Goal: Task Accomplishment & Management: Use online tool/utility

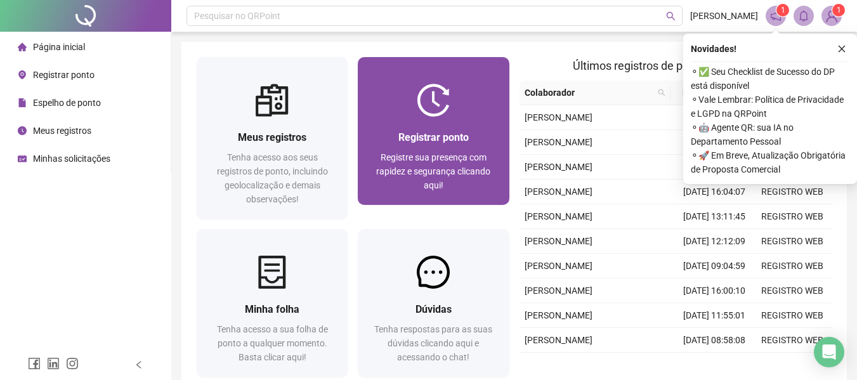
click at [421, 123] on div "Registrar ponto Registre sua presença com rapidez e segurança clicando aqui!" at bounding box center [433, 161] width 151 height 88
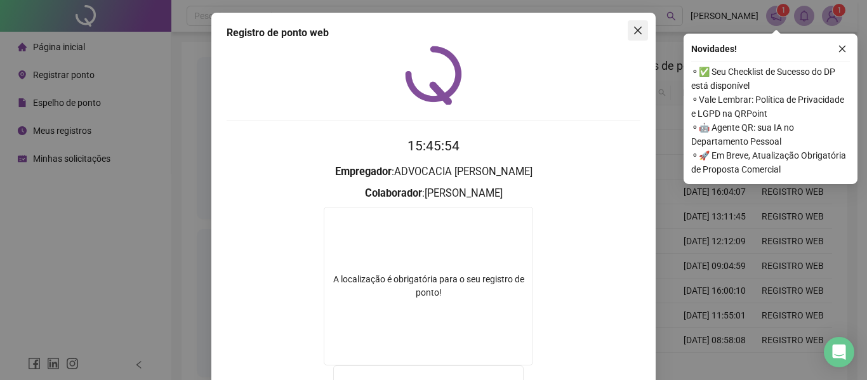
click at [628, 33] on span "Close" at bounding box center [638, 30] width 20 height 10
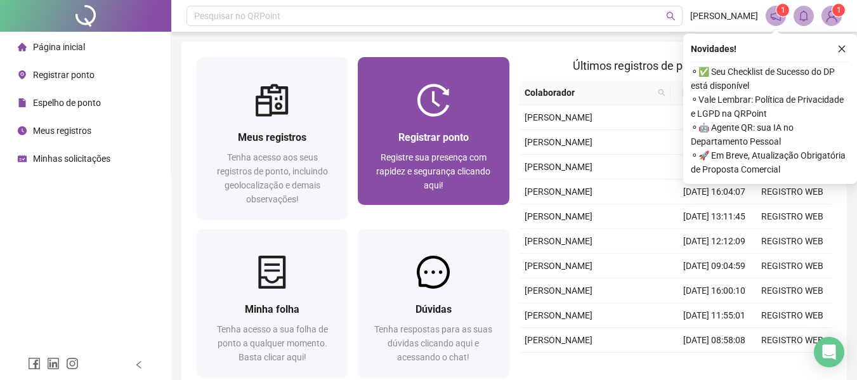
click at [474, 153] on span "Registre sua presença com rapidez e segurança clicando aqui!" at bounding box center [433, 171] width 114 height 38
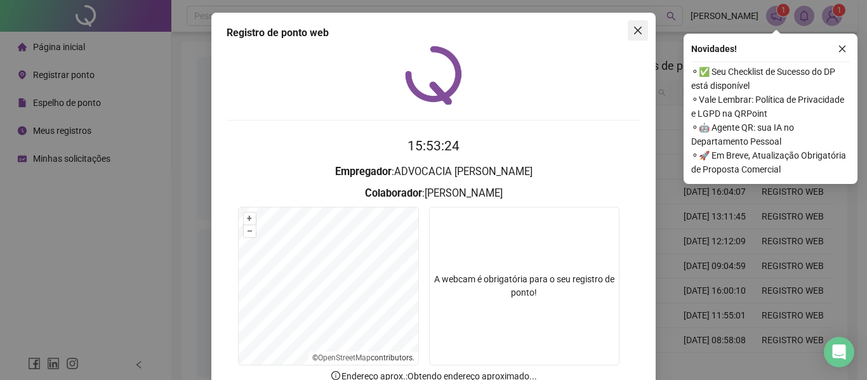
click at [635, 37] on button "Close" at bounding box center [638, 30] width 20 height 20
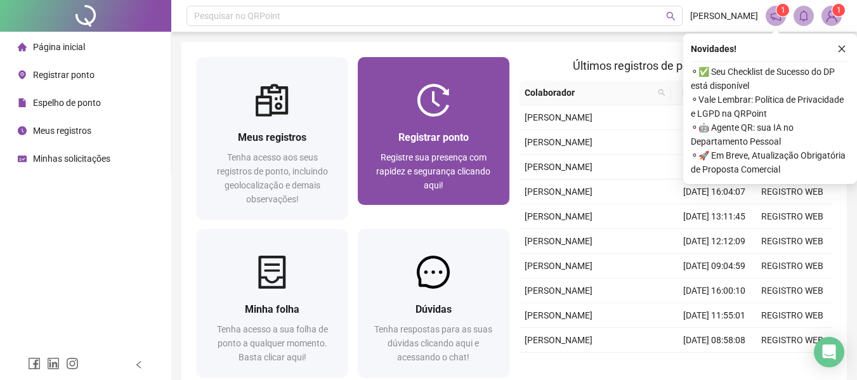
click at [449, 159] on span "Registre sua presença com rapidez e segurança clicando aqui!" at bounding box center [433, 171] width 114 height 38
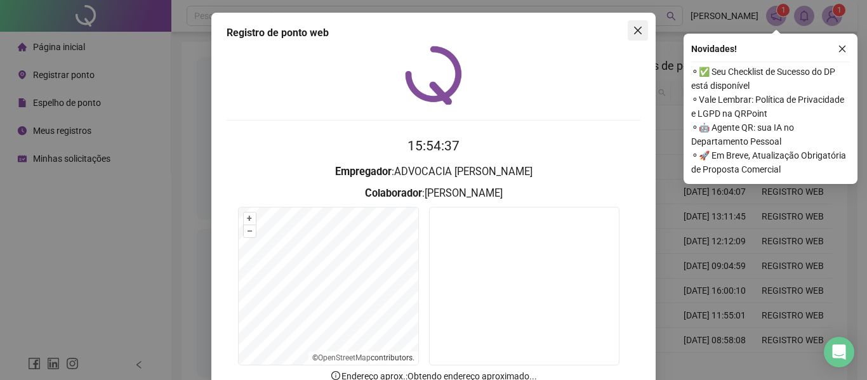
click at [636, 27] on icon "close" at bounding box center [638, 30] width 10 height 10
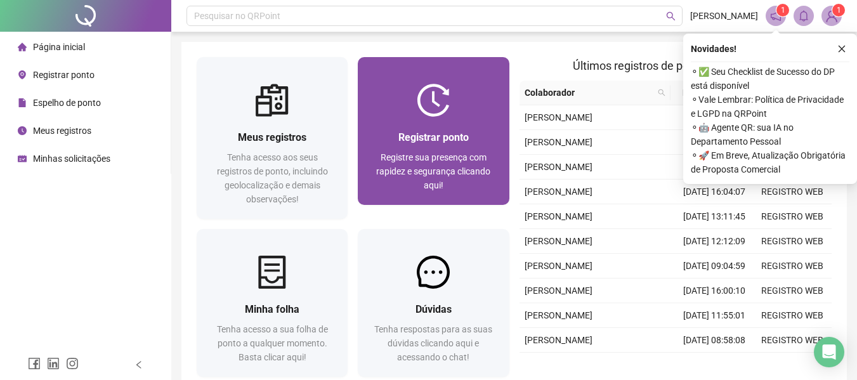
click at [390, 84] on div at bounding box center [433, 100] width 151 height 33
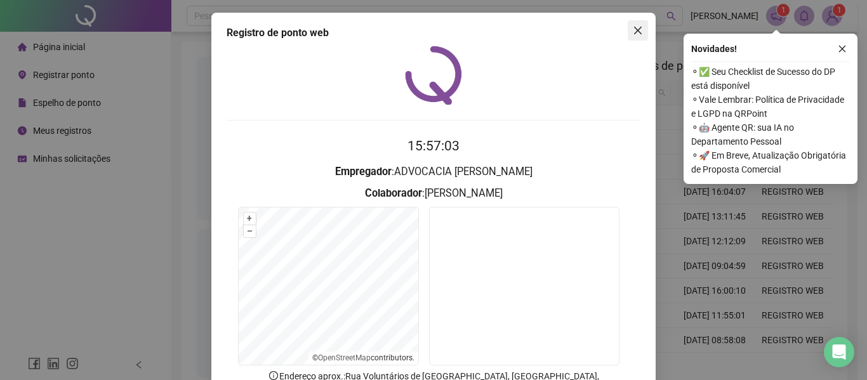
click at [640, 32] on span "Close" at bounding box center [638, 30] width 20 height 10
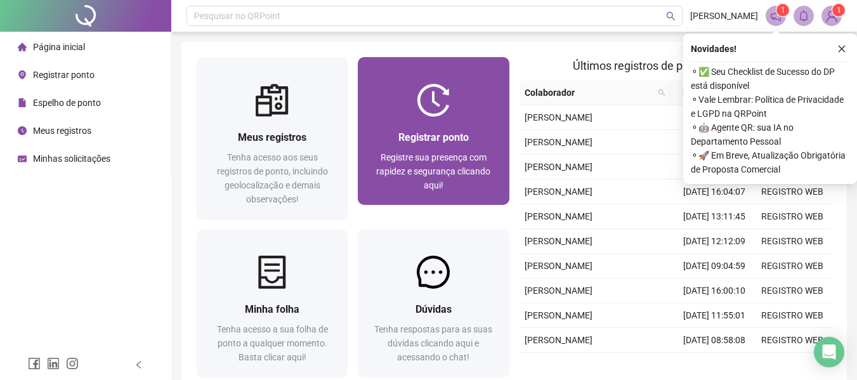
click at [410, 99] on div at bounding box center [433, 100] width 151 height 33
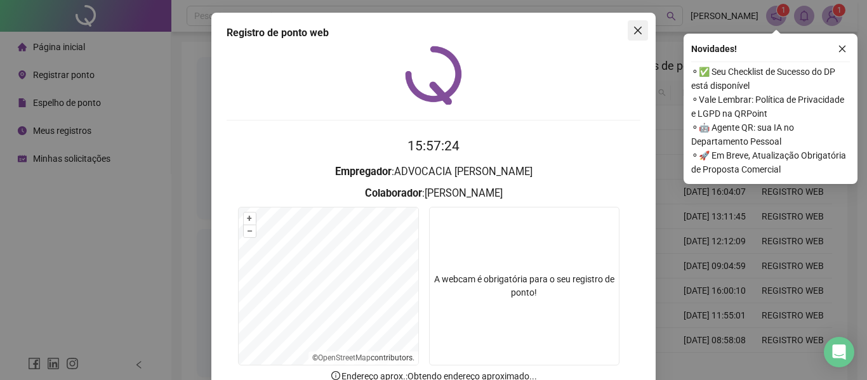
click at [635, 30] on icon "close" at bounding box center [638, 30] width 10 height 10
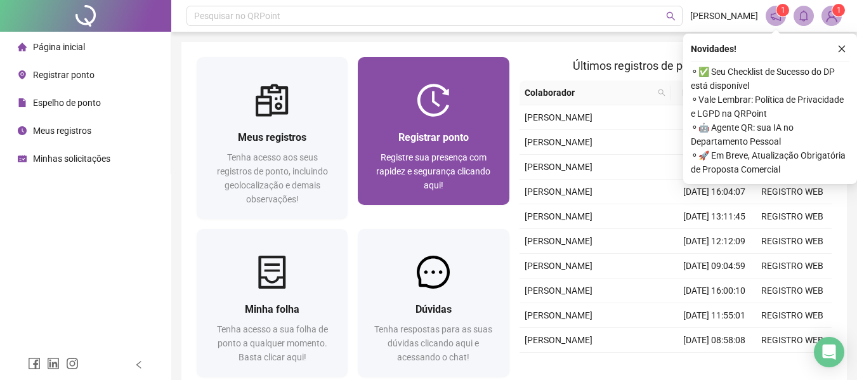
click at [424, 87] on img at bounding box center [433, 100] width 33 height 33
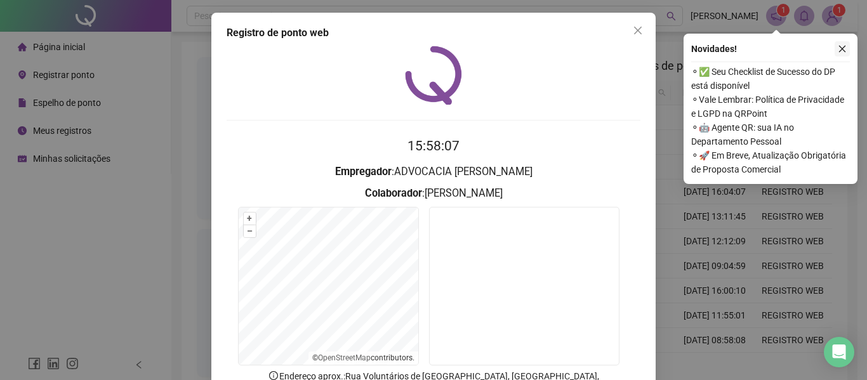
click at [845, 51] on icon "close" at bounding box center [842, 48] width 9 height 9
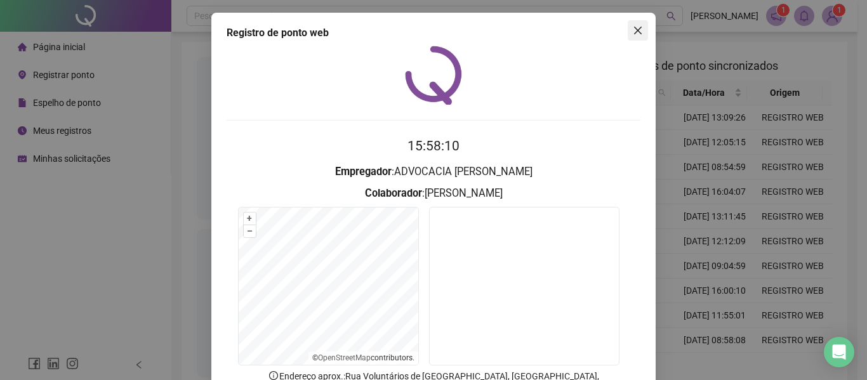
click at [633, 32] on icon "close" at bounding box center [638, 30] width 10 height 10
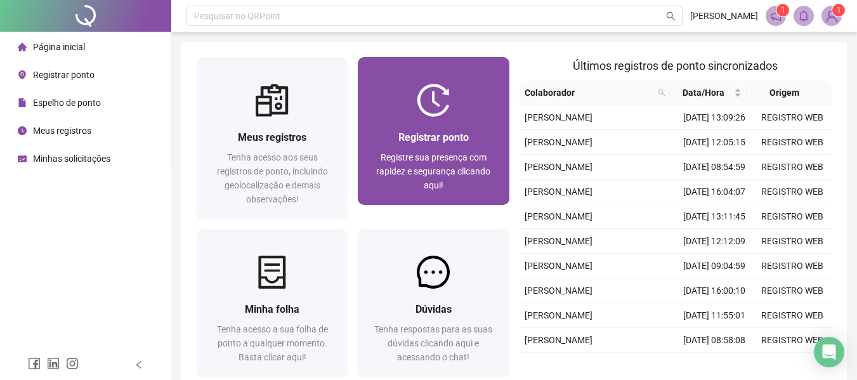
click at [485, 133] on div "Registrar ponto" at bounding box center [433, 137] width 121 height 16
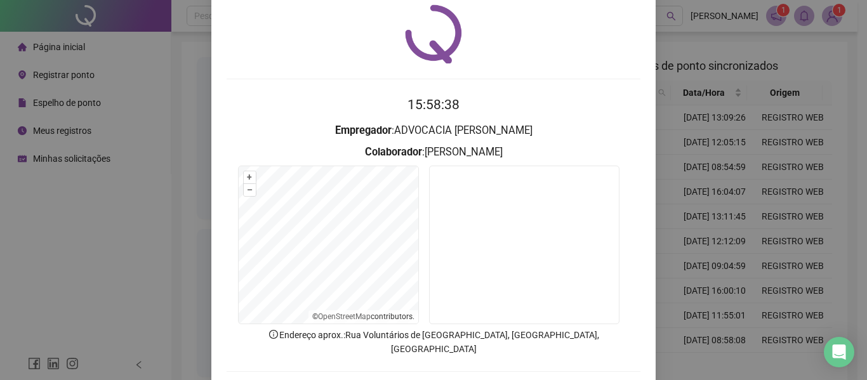
scroll to position [63, 0]
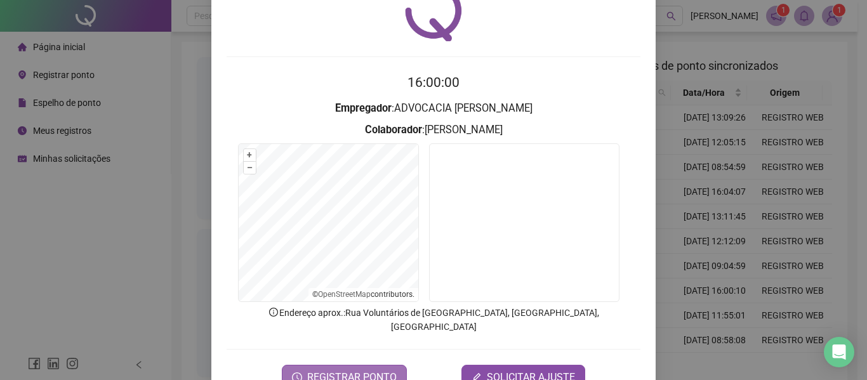
click at [348, 370] on span "REGISTRAR PONTO" at bounding box center [351, 377] width 89 height 15
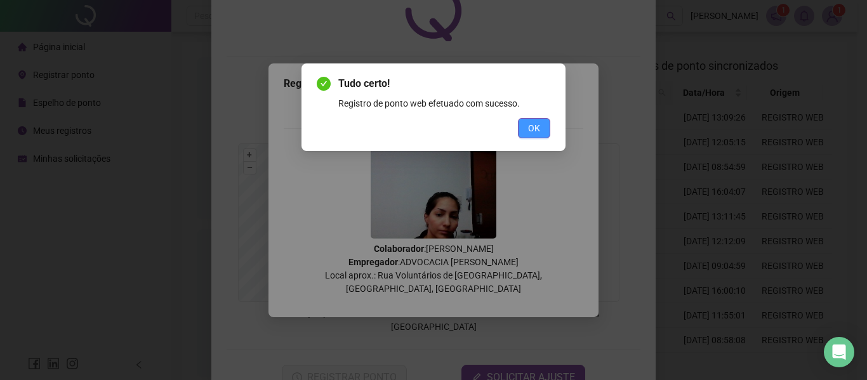
click at [533, 130] on span "OK" at bounding box center [534, 128] width 12 height 14
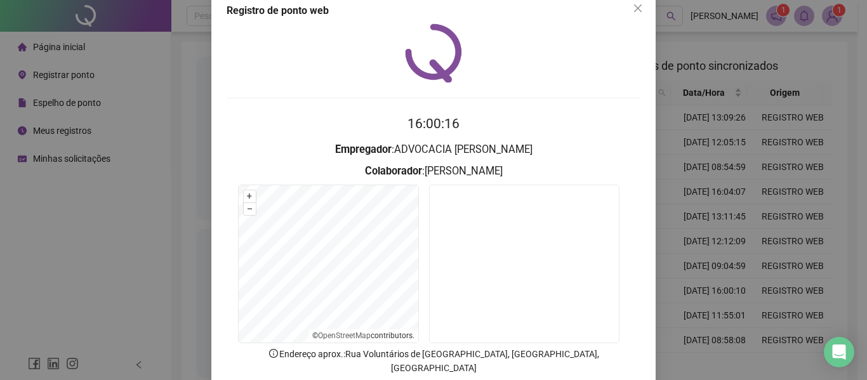
scroll to position [0, 0]
